Goal: Register for event/course

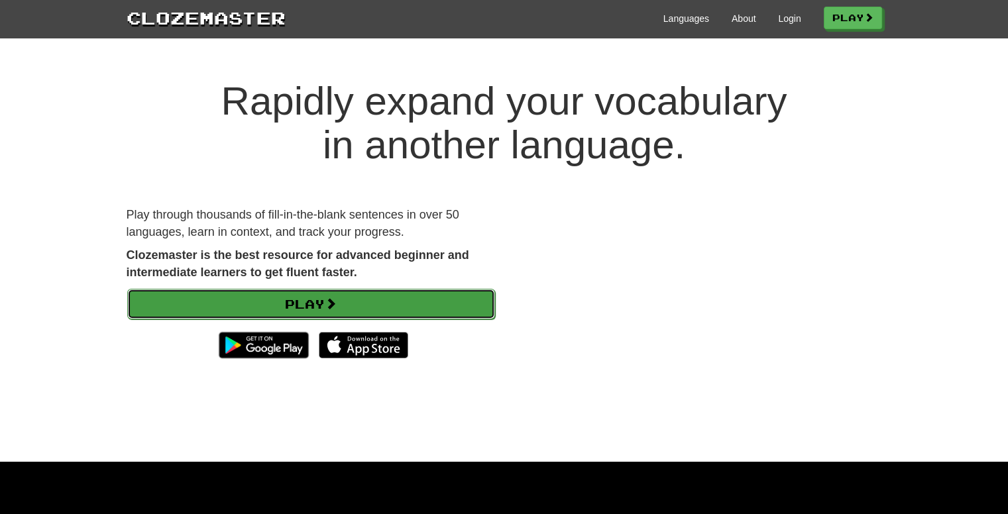
click at [201, 293] on link "Play" at bounding box center [311, 304] width 368 height 30
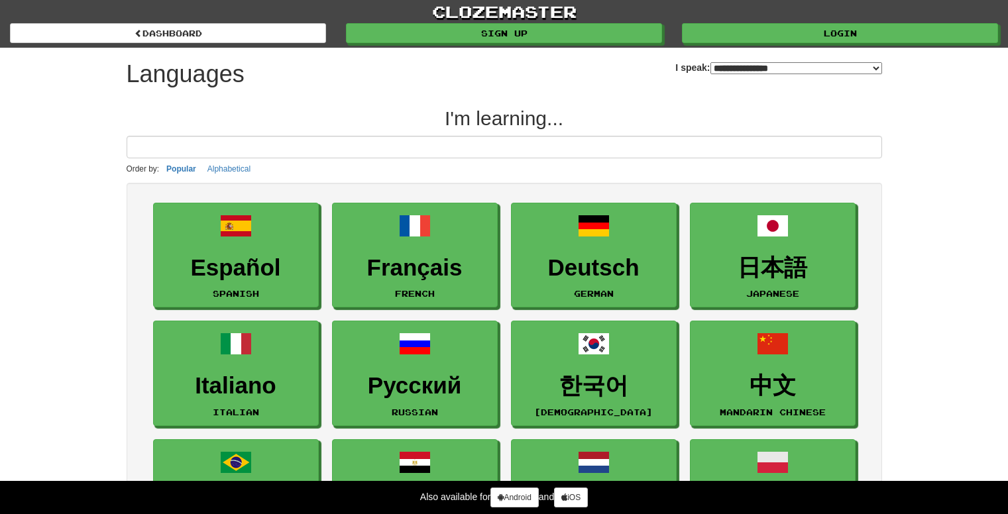
select select "*******"
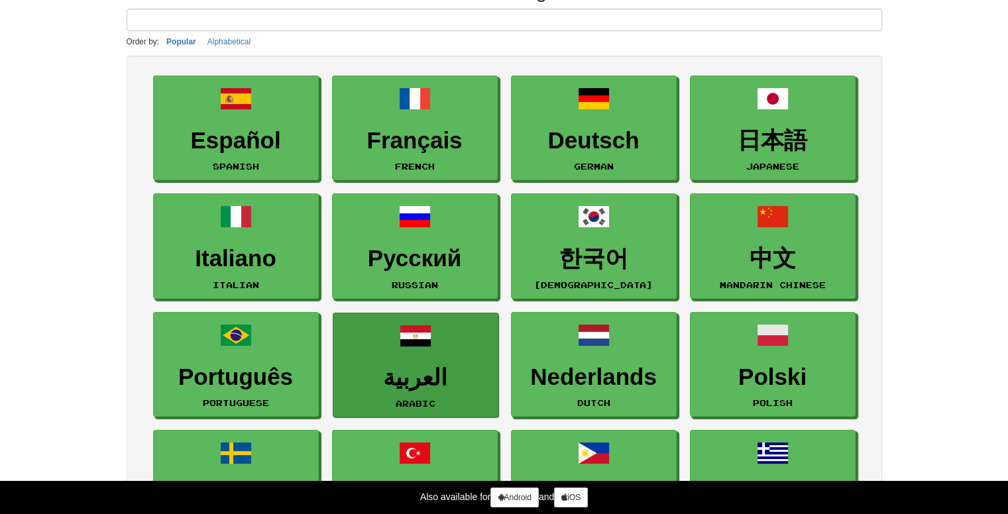
scroll to position [132, 0]
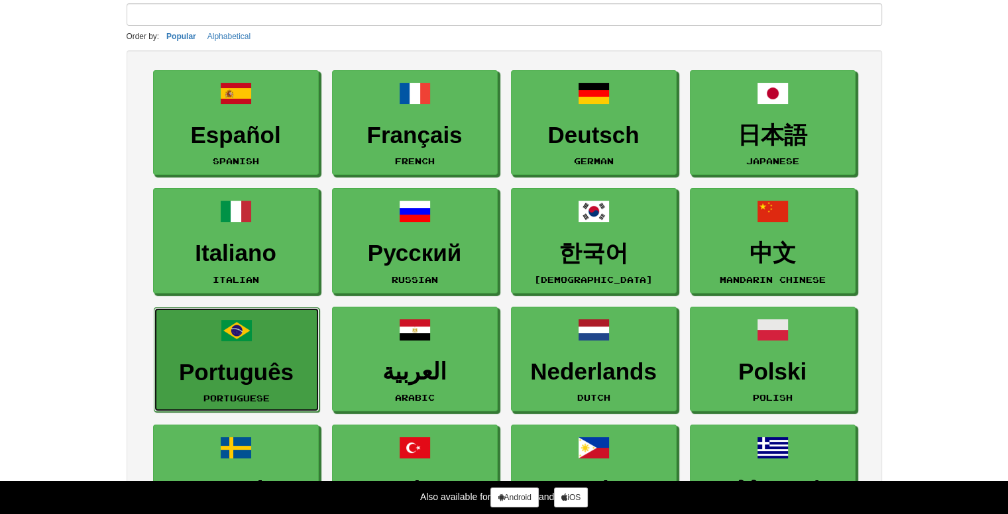
click at [225, 352] on link "Português Portuguese" at bounding box center [237, 359] width 166 height 105
